Goal: Find specific page/section

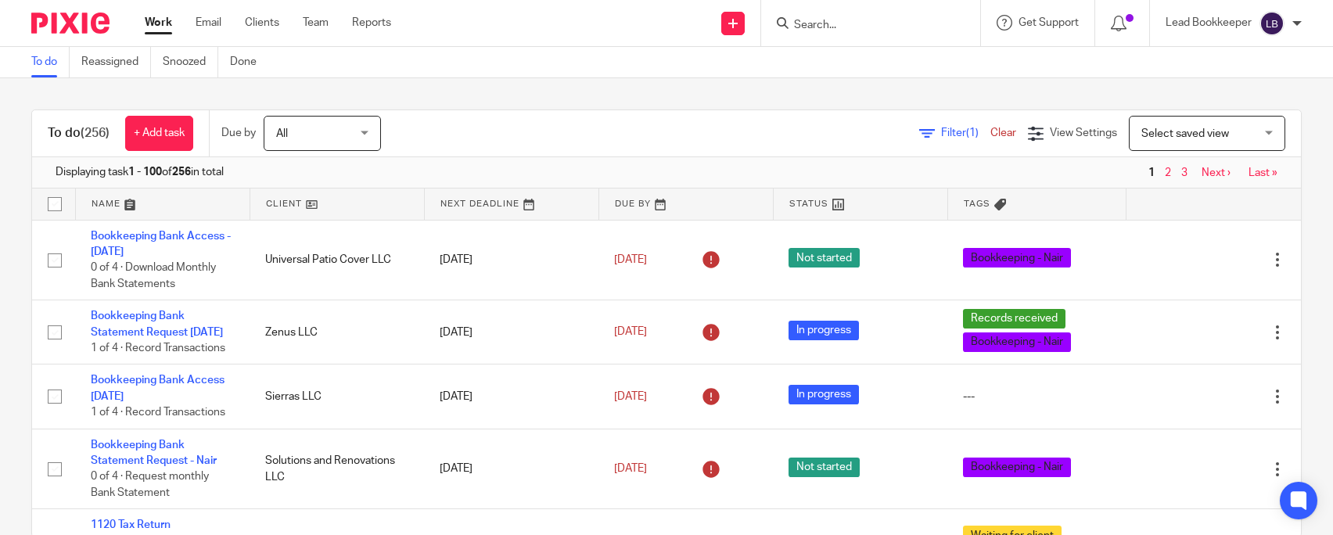
click at [825, 30] on input "Search" at bounding box center [862, 26] width 141 height 14
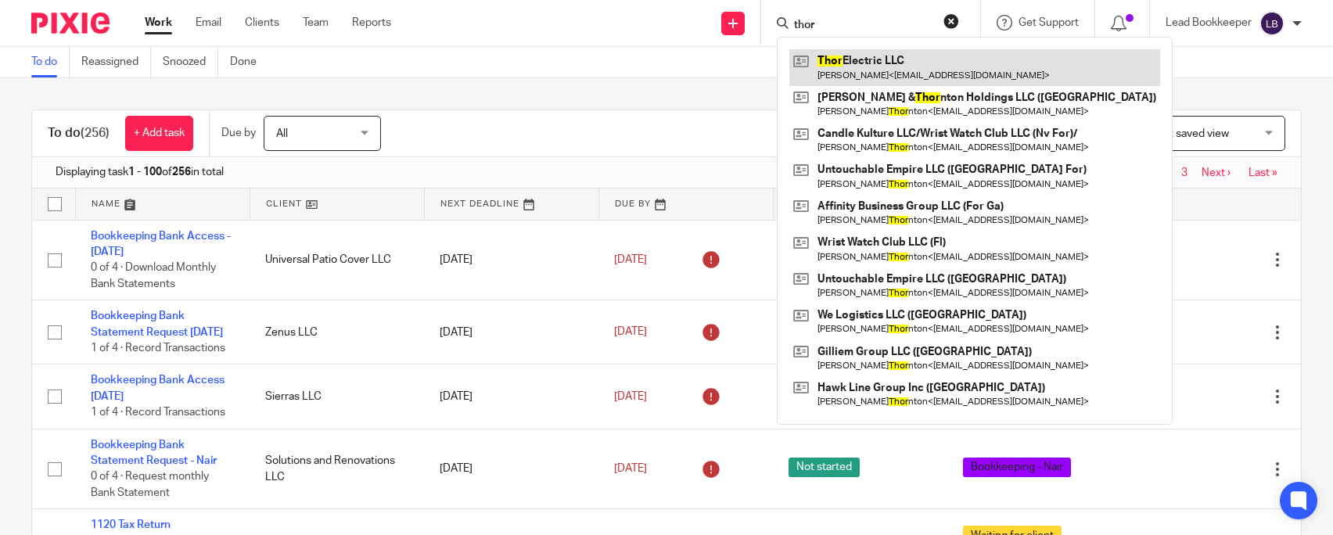
type input "thor"
click at [844, 59] on link at bounding box center [974, 67] width 371 height 36
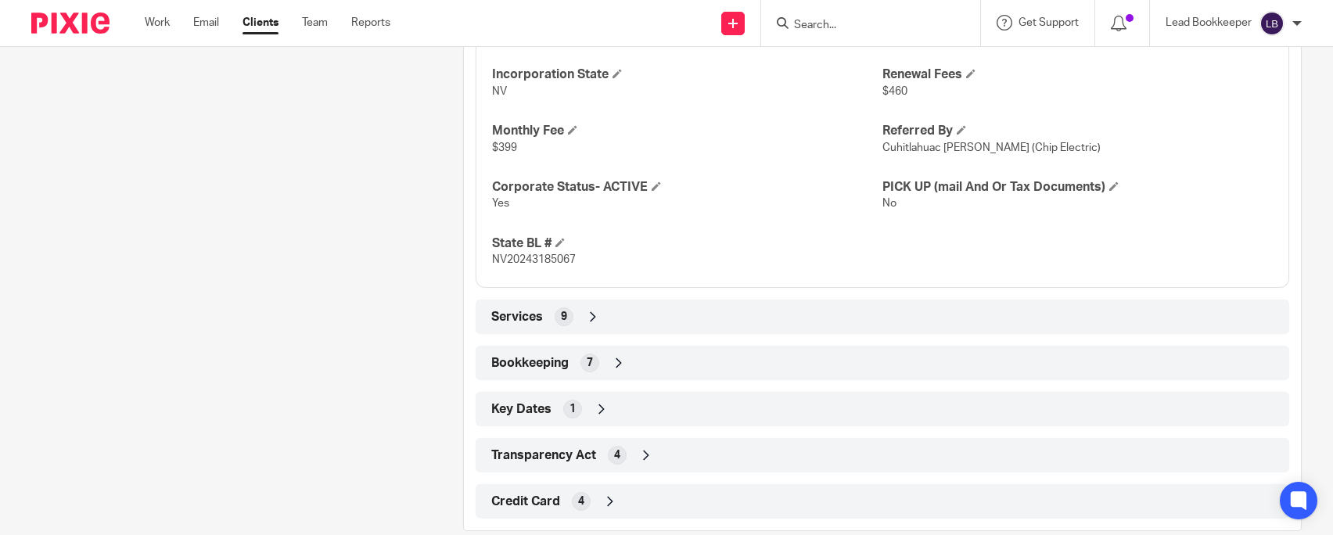
scroll to position [748, 0]
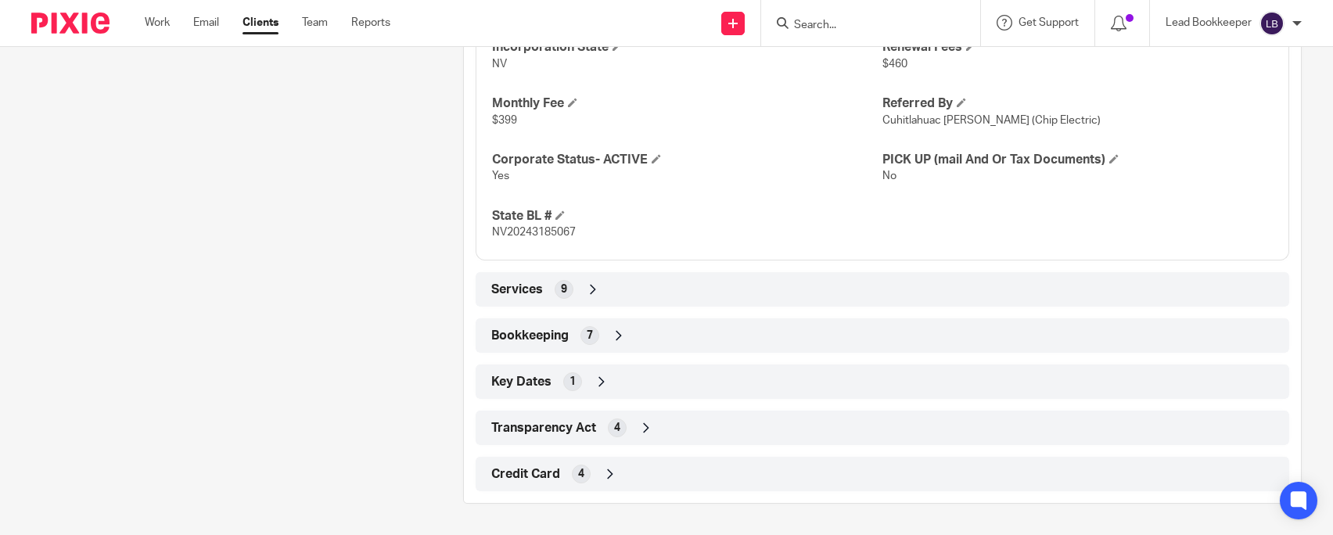
click at [601, 339] on div "Bookkeeping 7" at bounding box center [882, 335] width 790 height 27
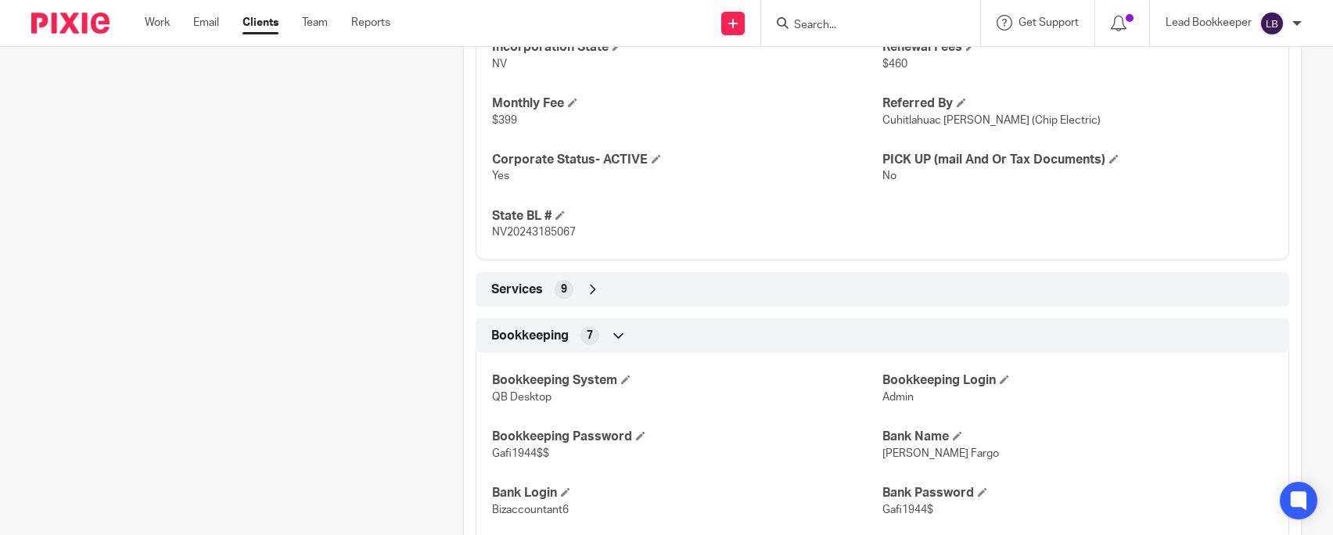
scroll to position [826, 0]
